Goal: Find specific page/section: Find specific page/section

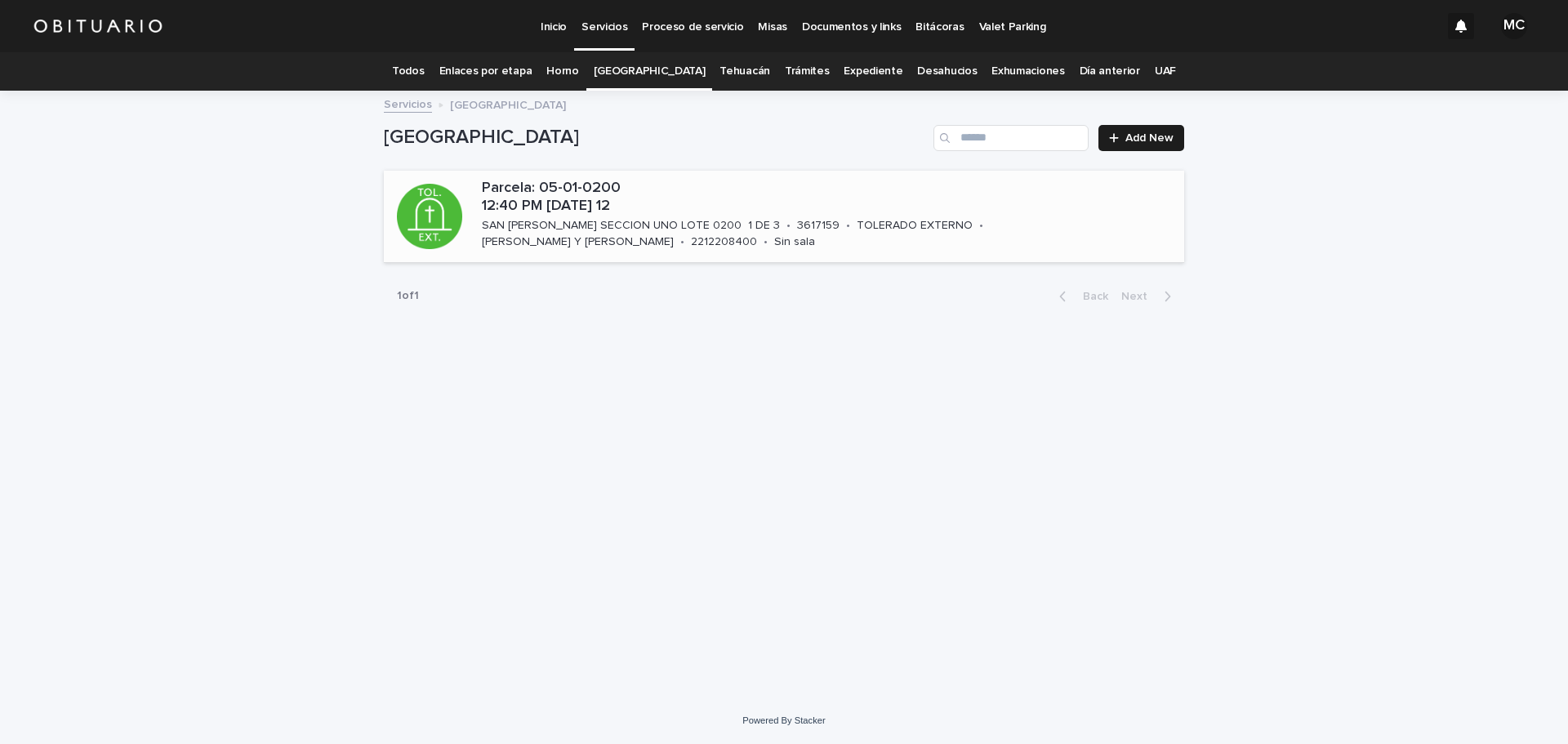
click at [613, 216] on div "SAN [PERSON_NAME] SECCION UNO LOTE 0200 1 DE 3" at bounding box center [630, 223] width 298 height 17
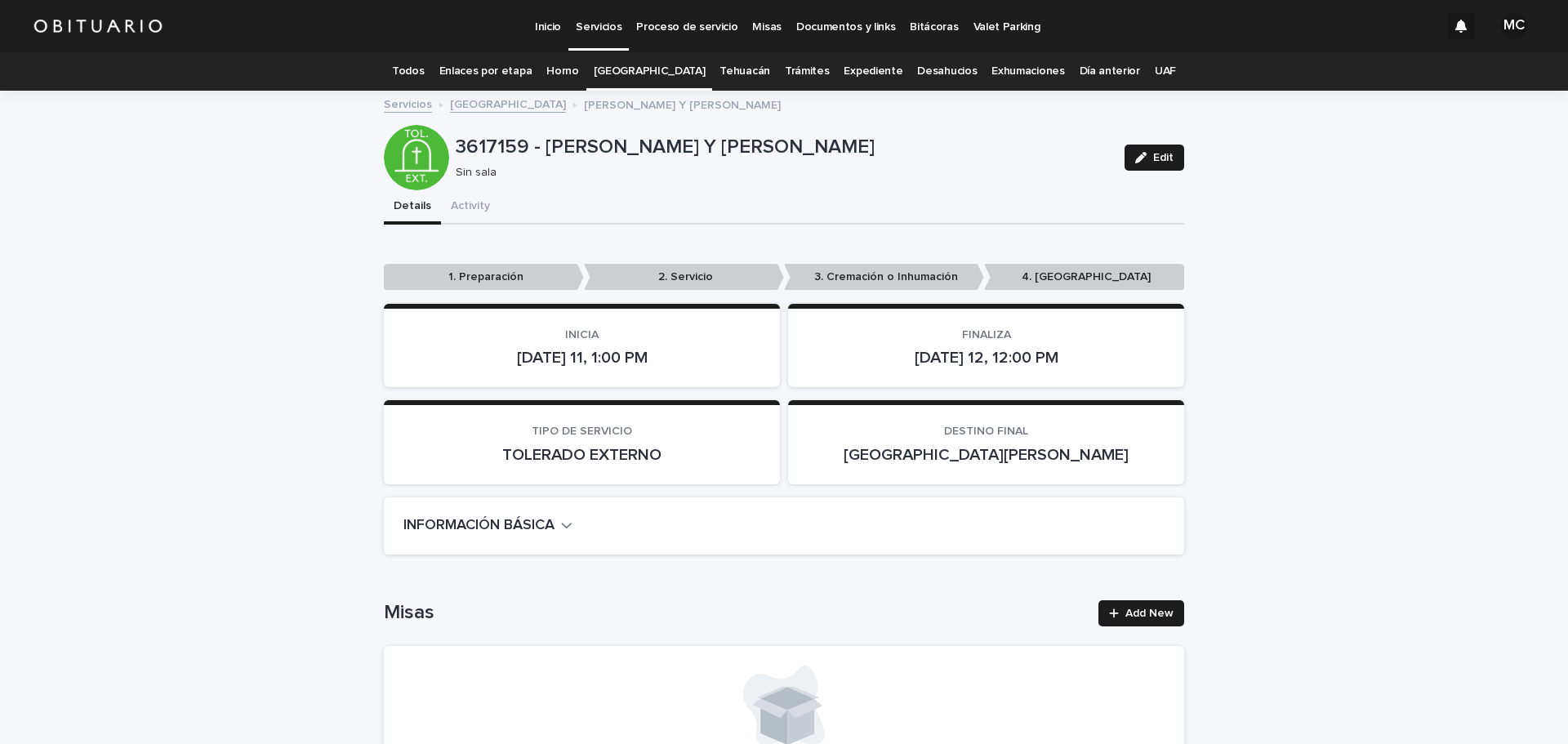
scroll to position [164, 0]
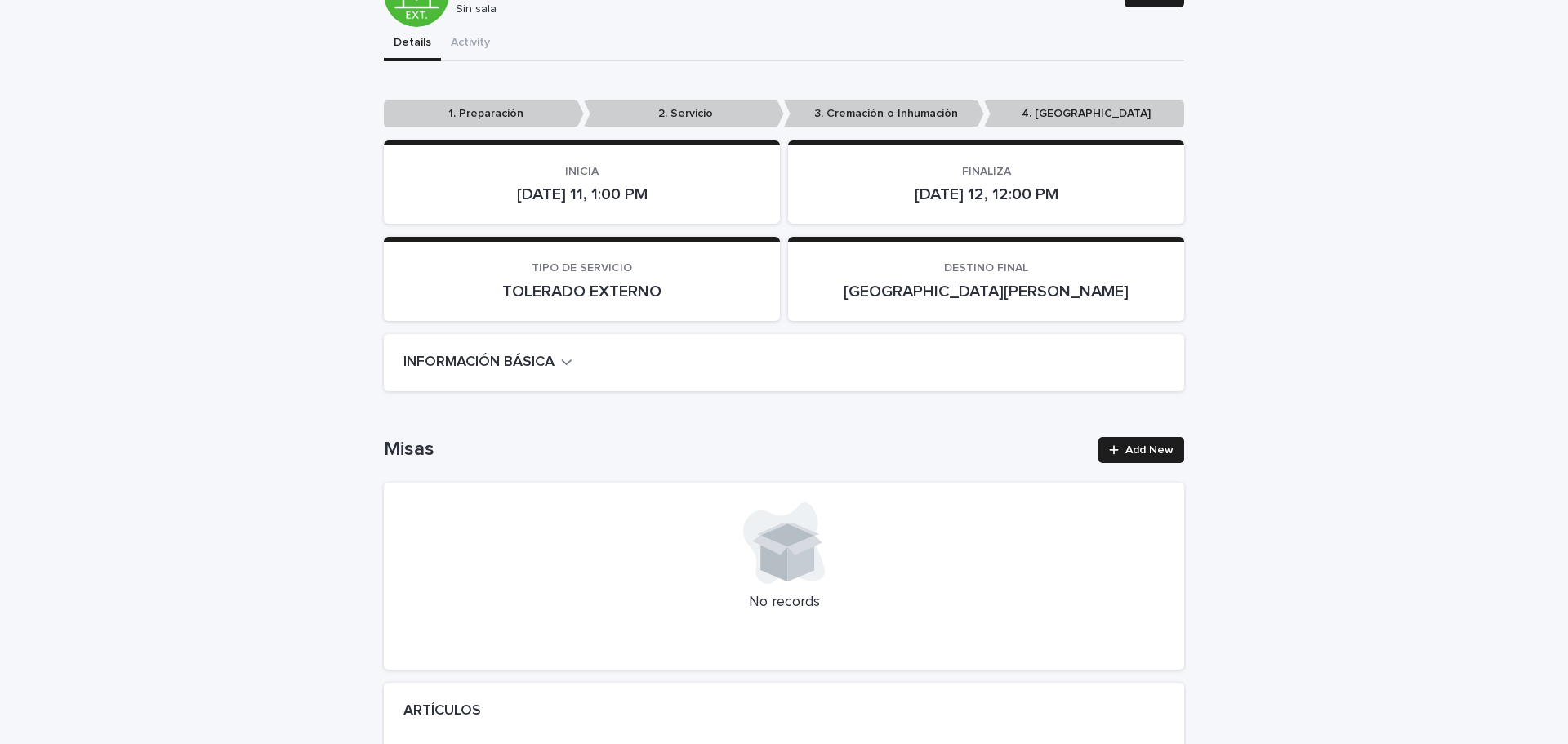
click at [561, 362] on icon "button" at bounding box center [566, 362] width 12 height 15
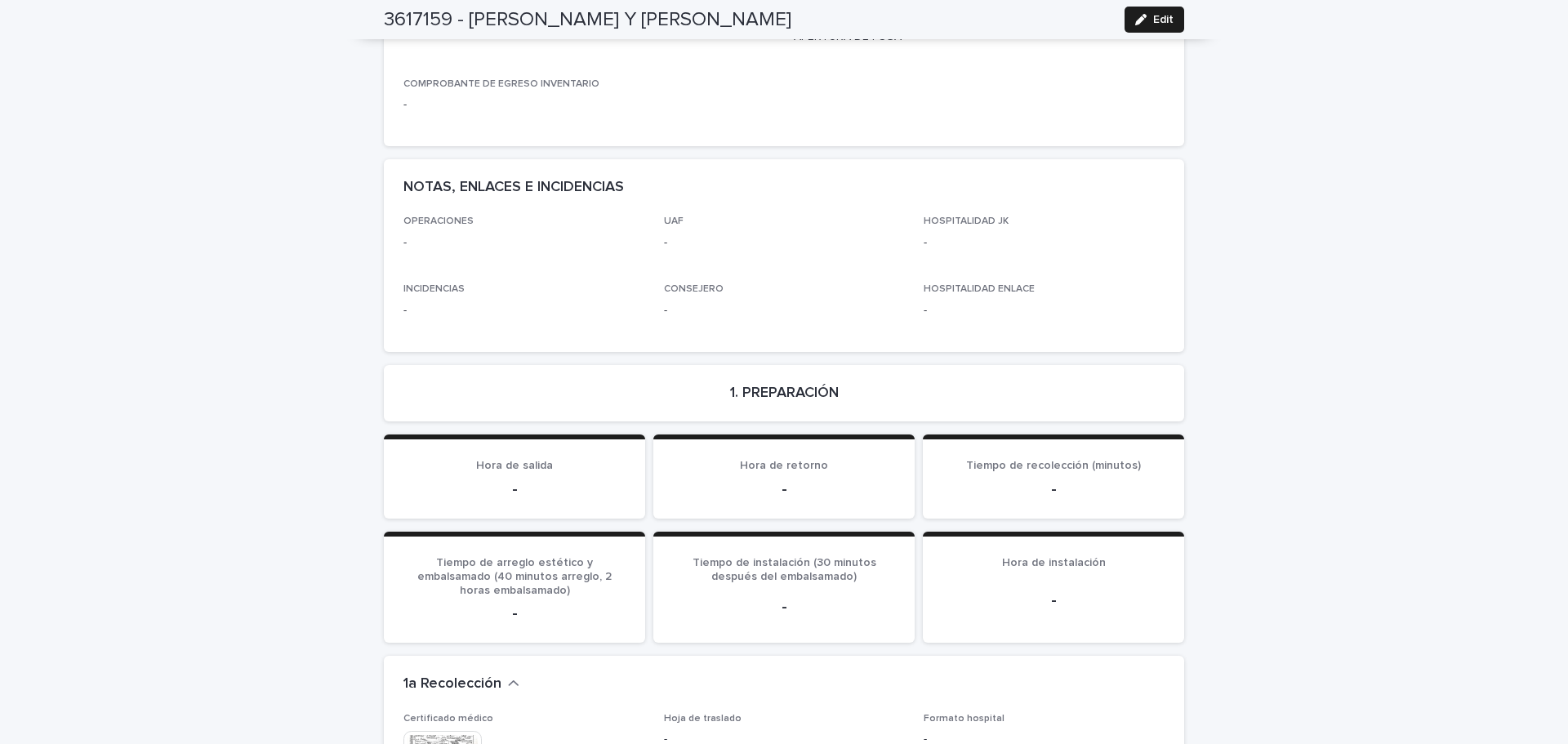
scroll to position [1388, 0]
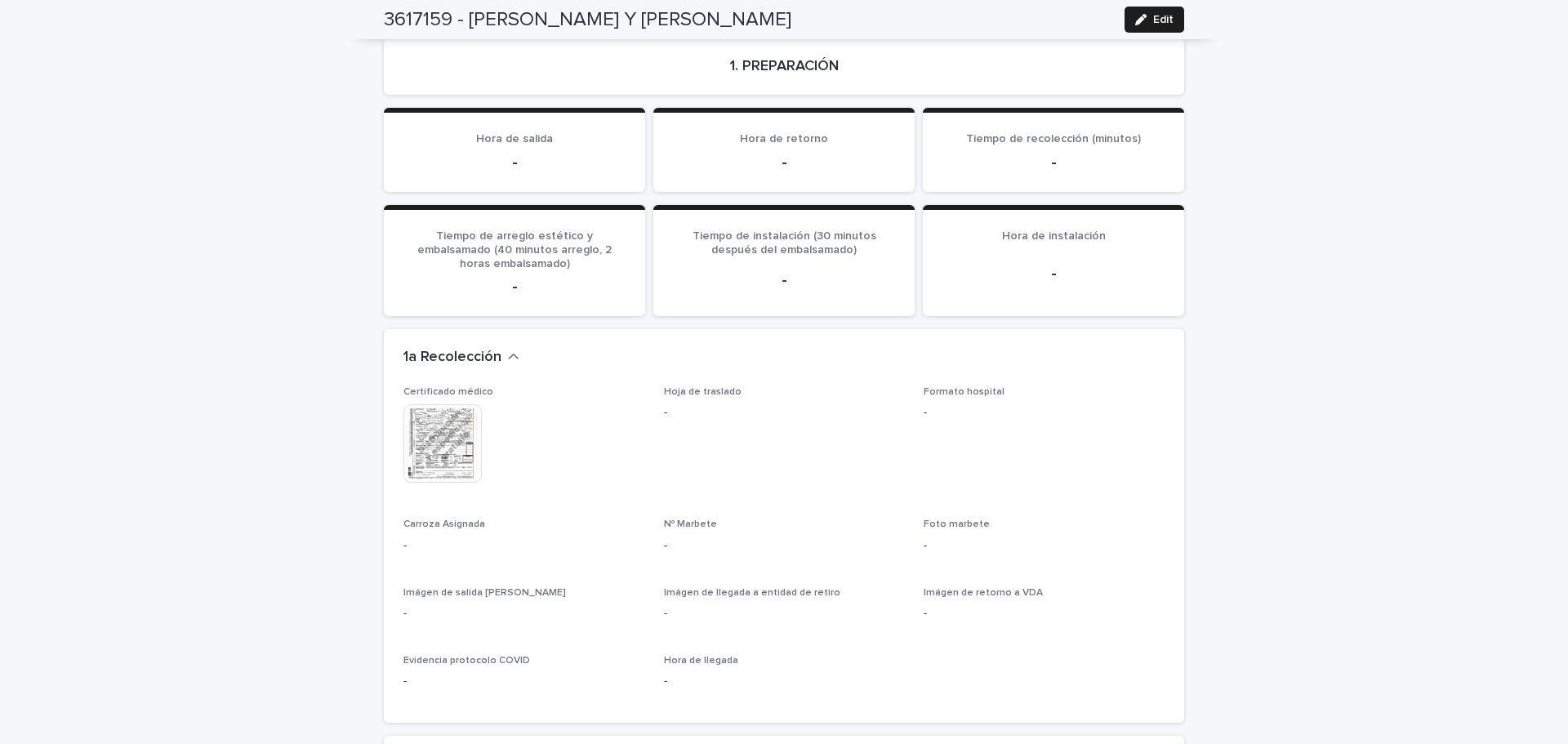
click at [428, 423] on img at bounding box center [442, 443] width 78 height 78
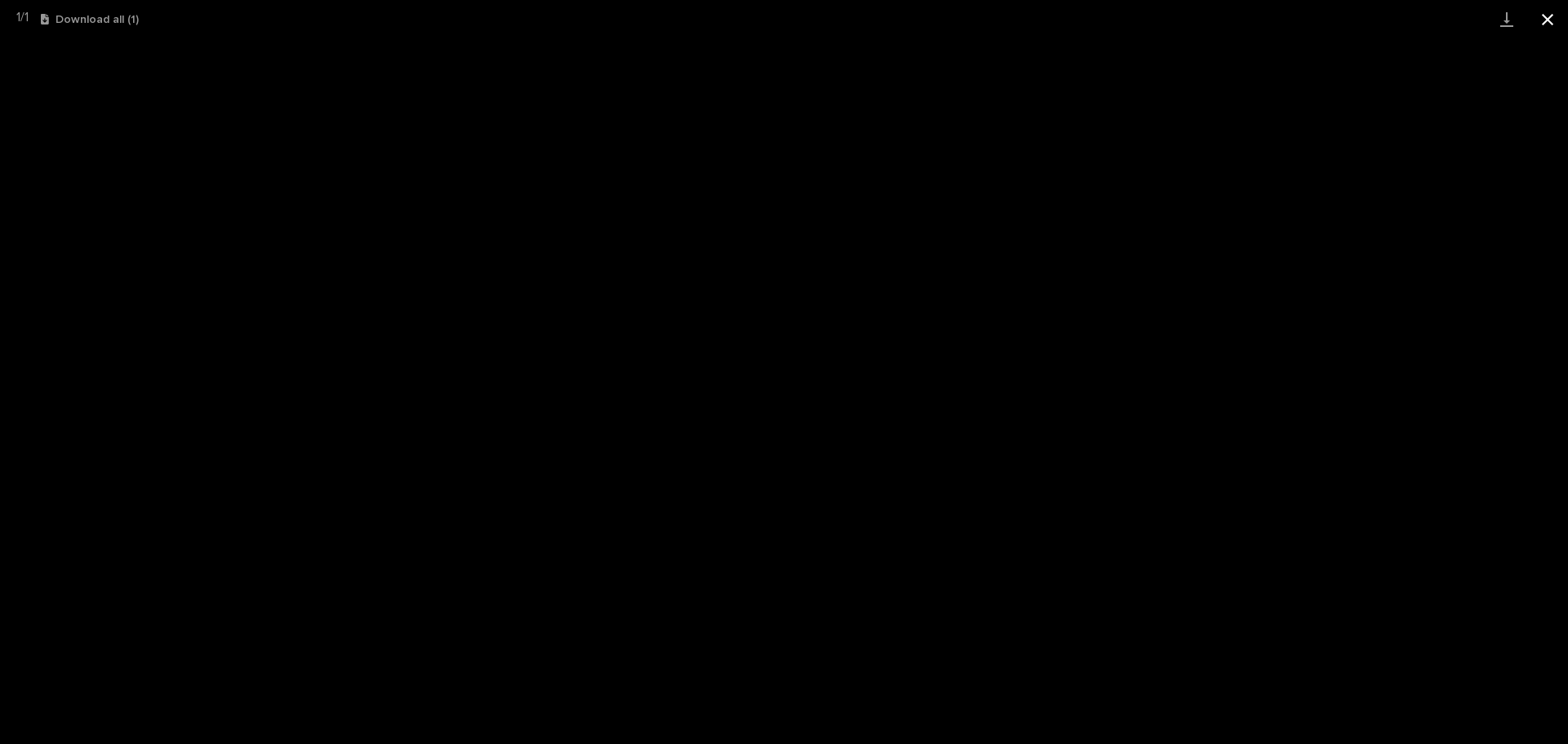
click at [1543, 25] on button "Close gallery" at bounding box center [1547, 19] width 41 height 38
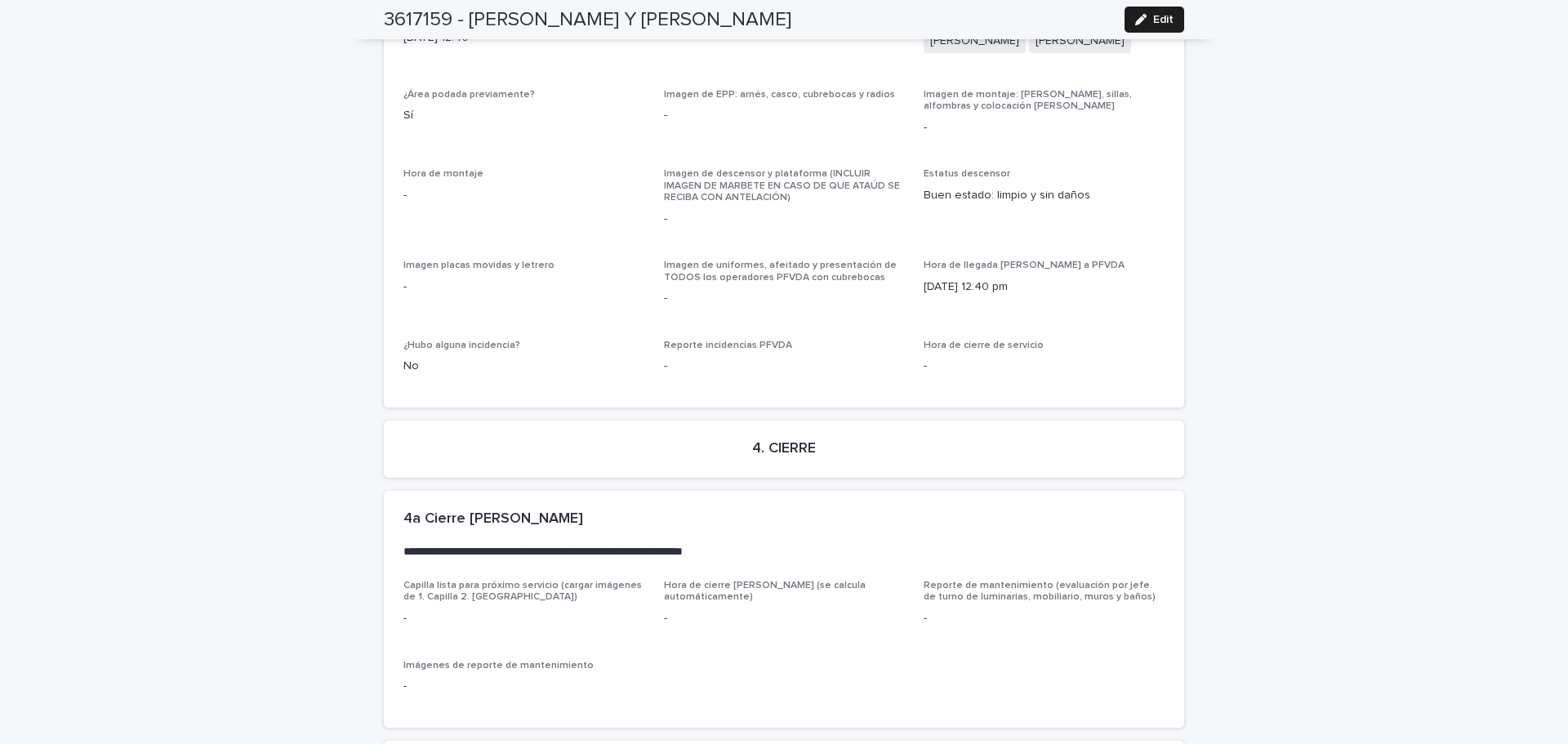
scroll to position [4002, 0]
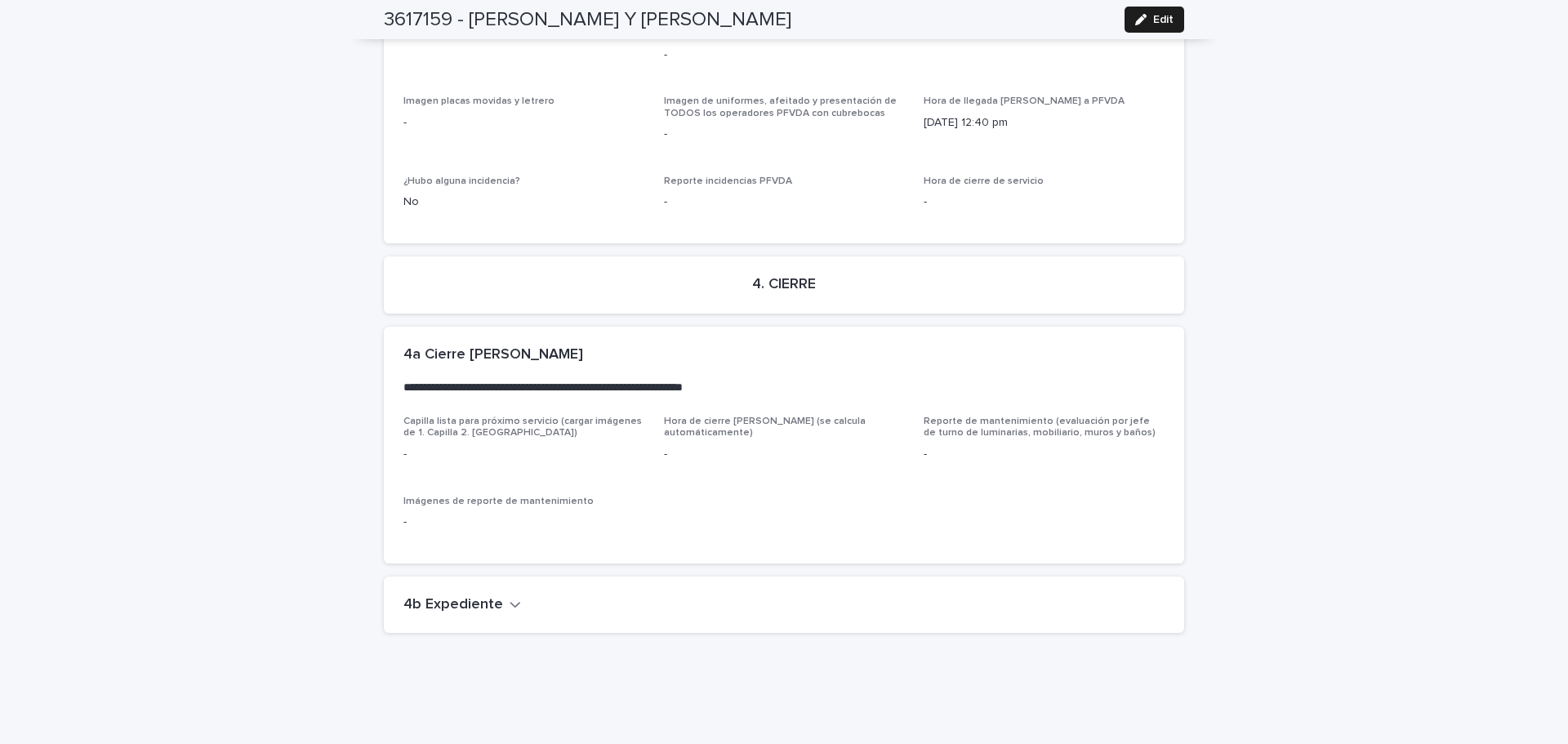
click at [453, 596] on h2 "4b Expediente" at bounding box center [453, 605] width 100 height 18
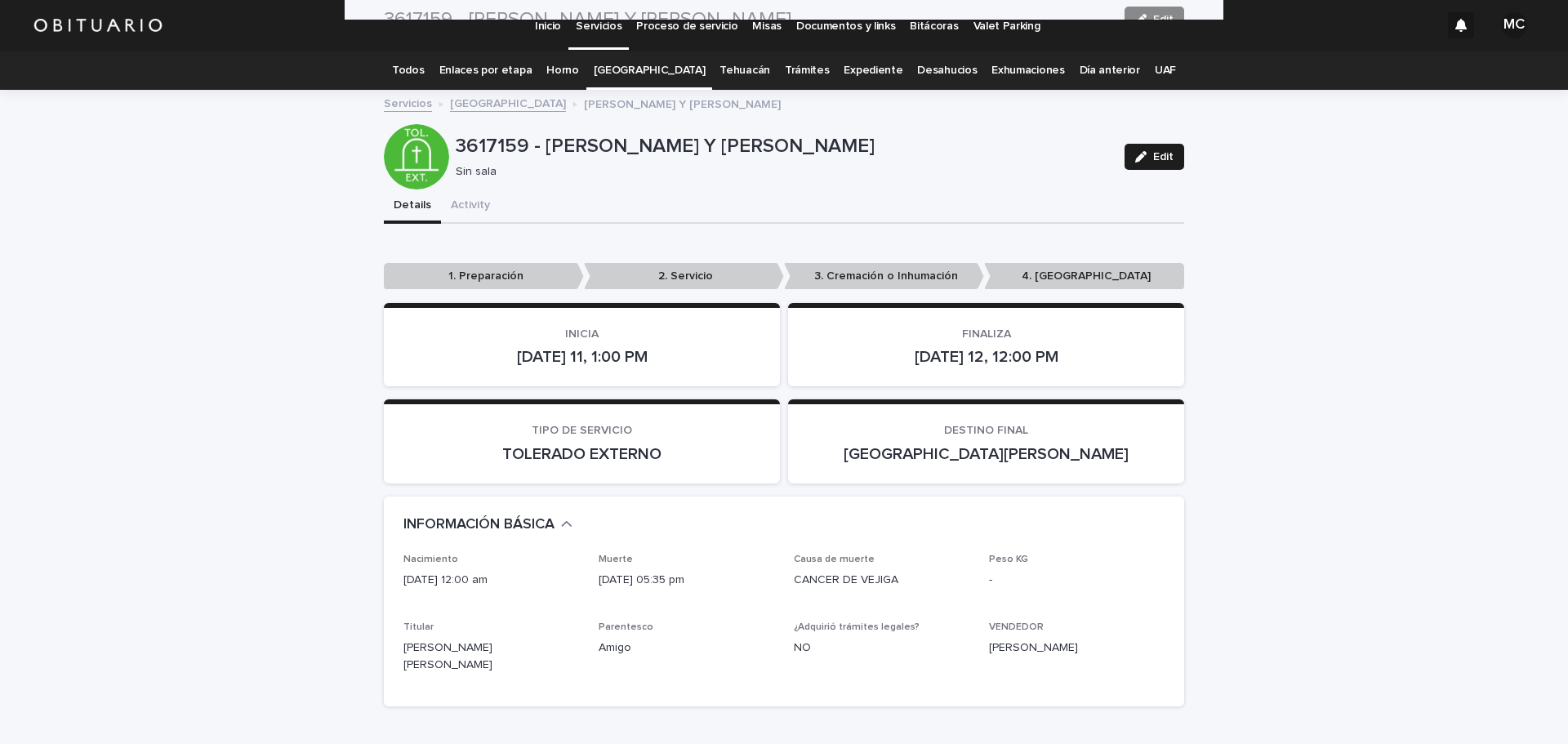
scroll to position [0, 0]
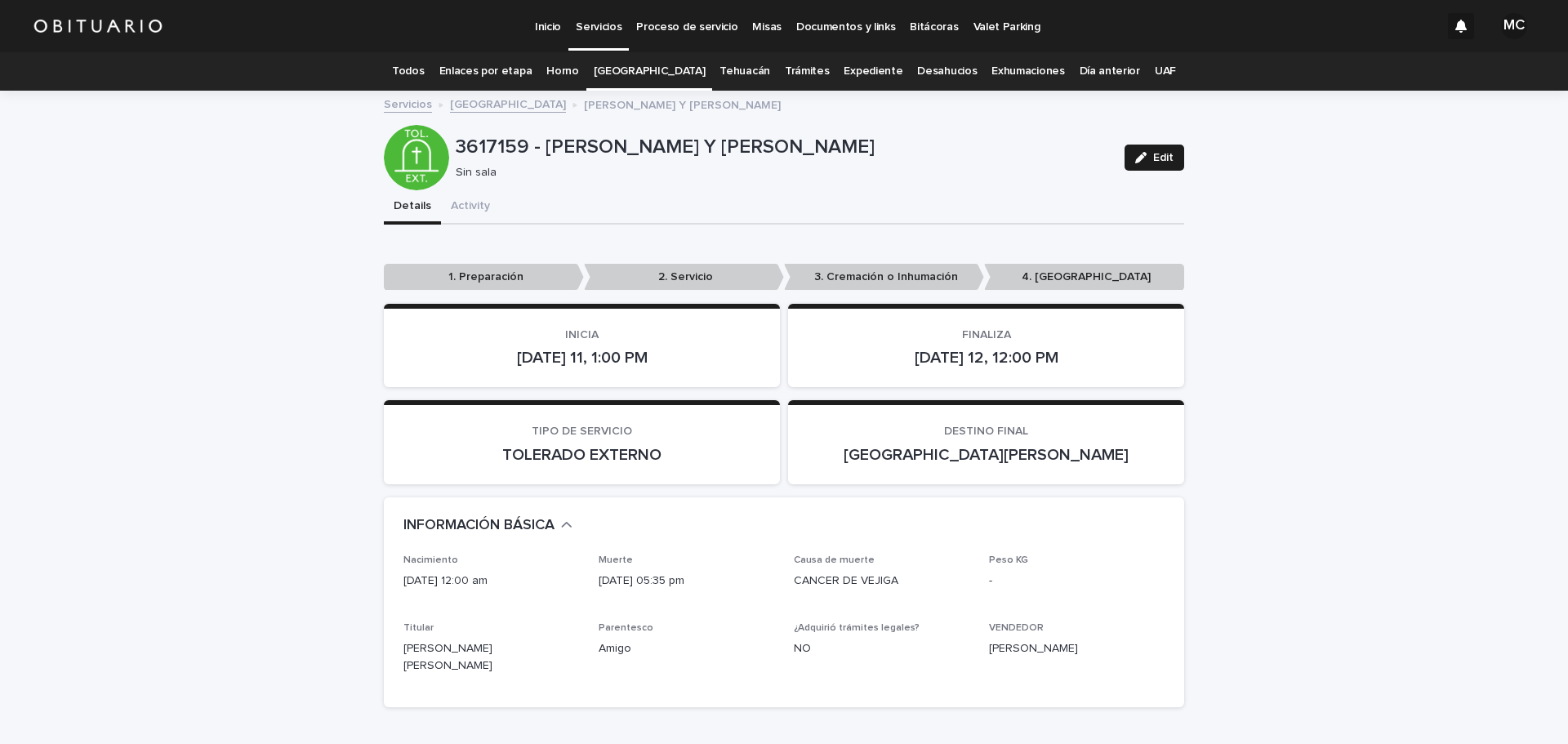
click at [478, 101] on link "[GEOGRAPHIC_DATA]" at bounding box center [508, 103] width 116 height 19
